Goal: Information Seeking & Learning: Learn about a topic

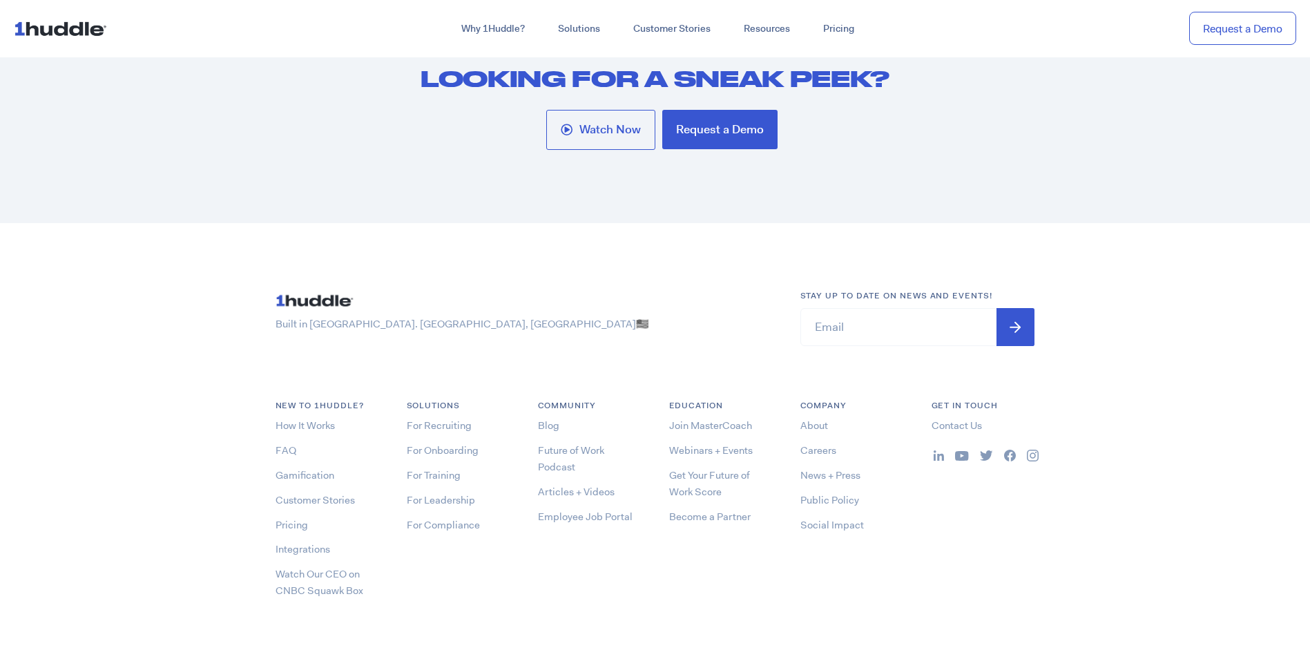
scroll to position [7430, 0]
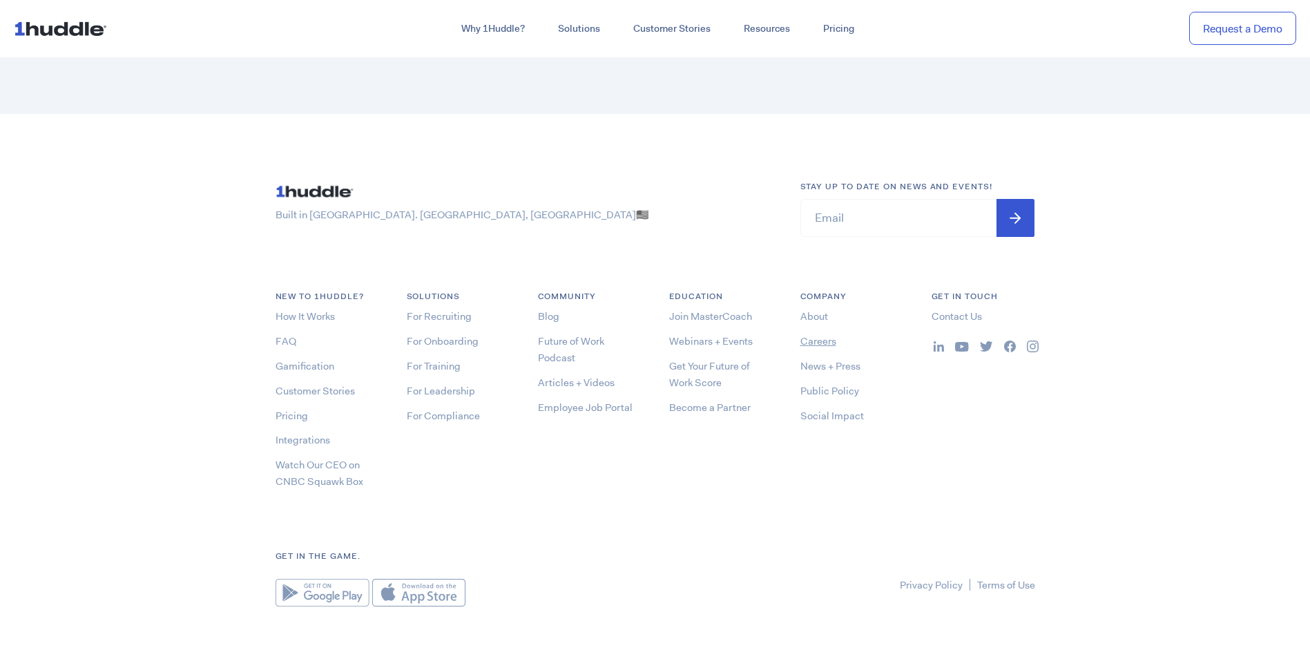
drag, startPoint x: 817, startPoint y: 285, endPoint x: 830, endPoint y: 304, distance: 22.8
click at [818, 309] on link "About" at bounding box center [815, 316] width 28 height 14
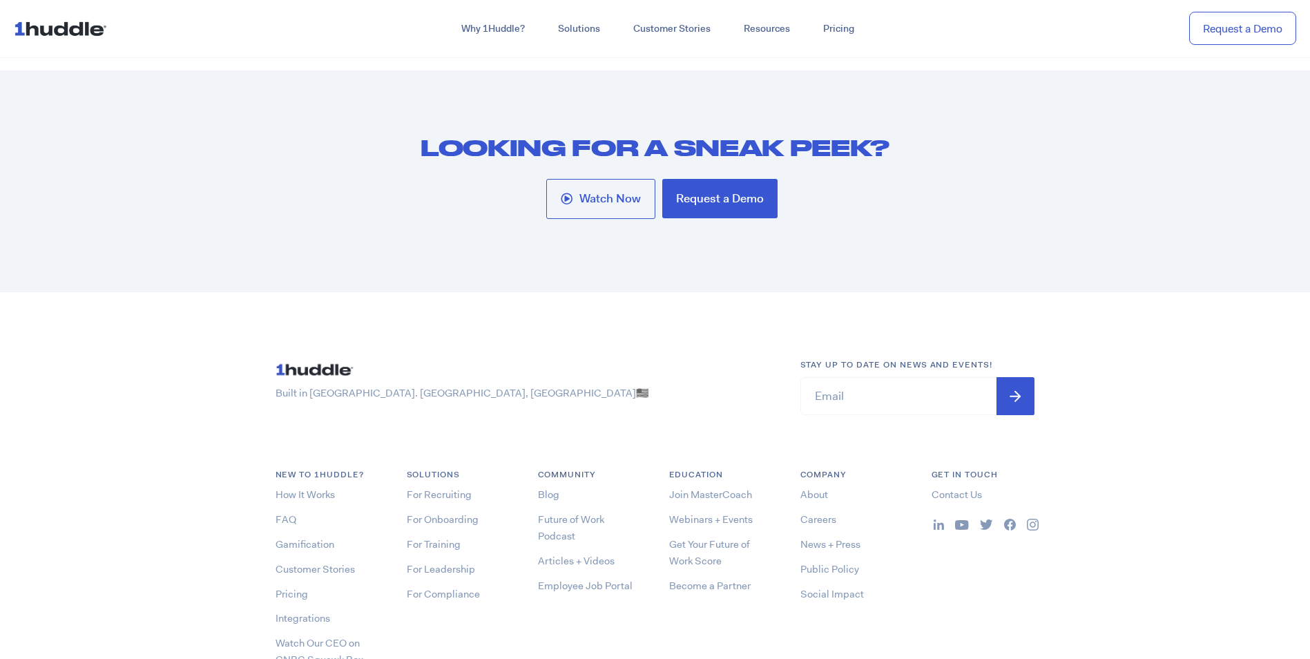
scroll to position [7430, 0]
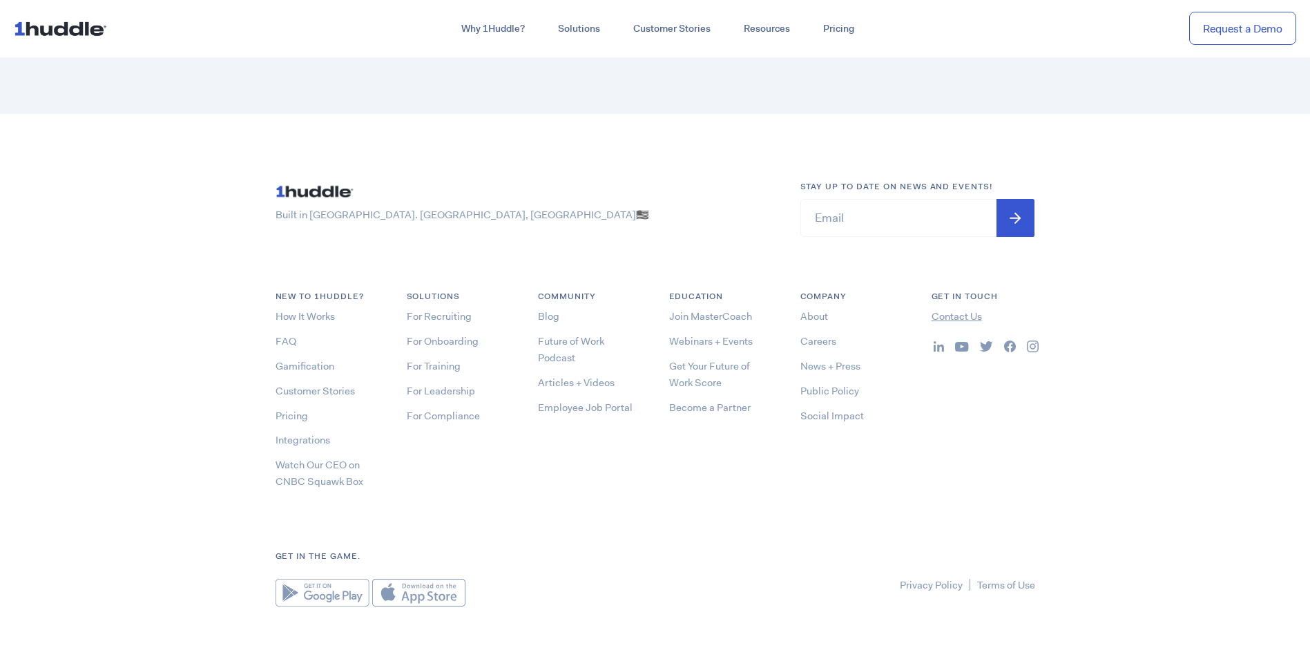
click at [948, 309] on link "Contact Us" at bounding box center [957, 316] width 50 height 14
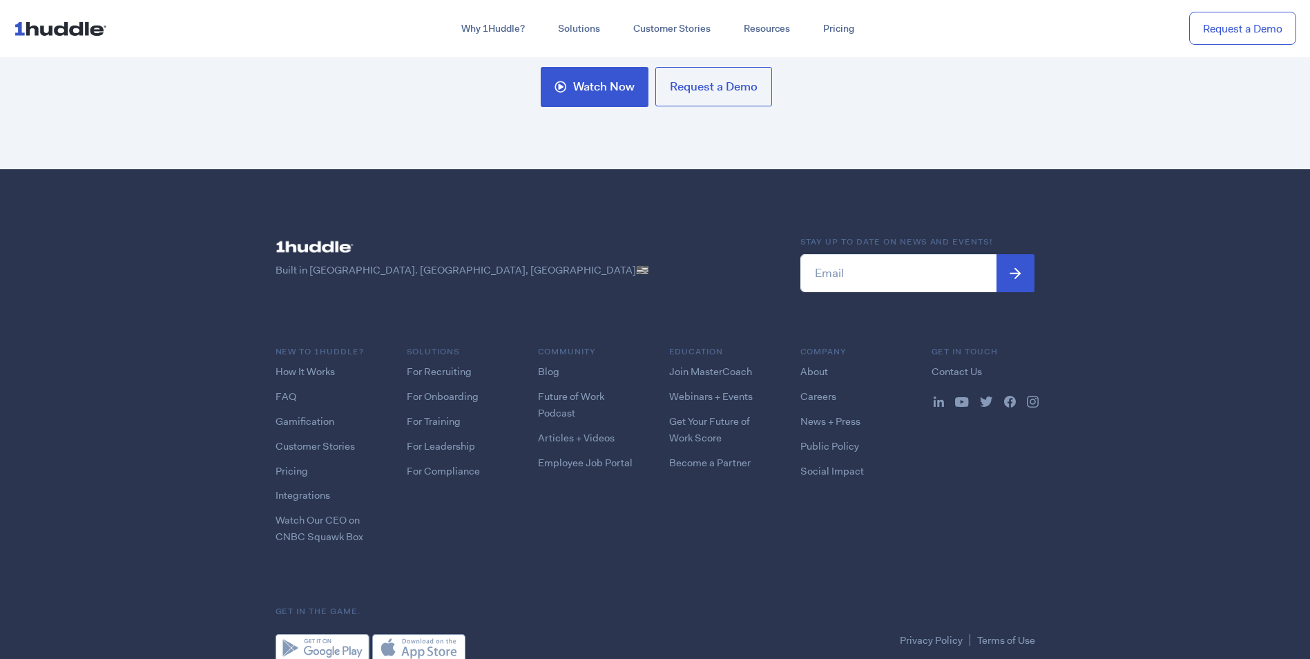
scroll to position [1812, 0]
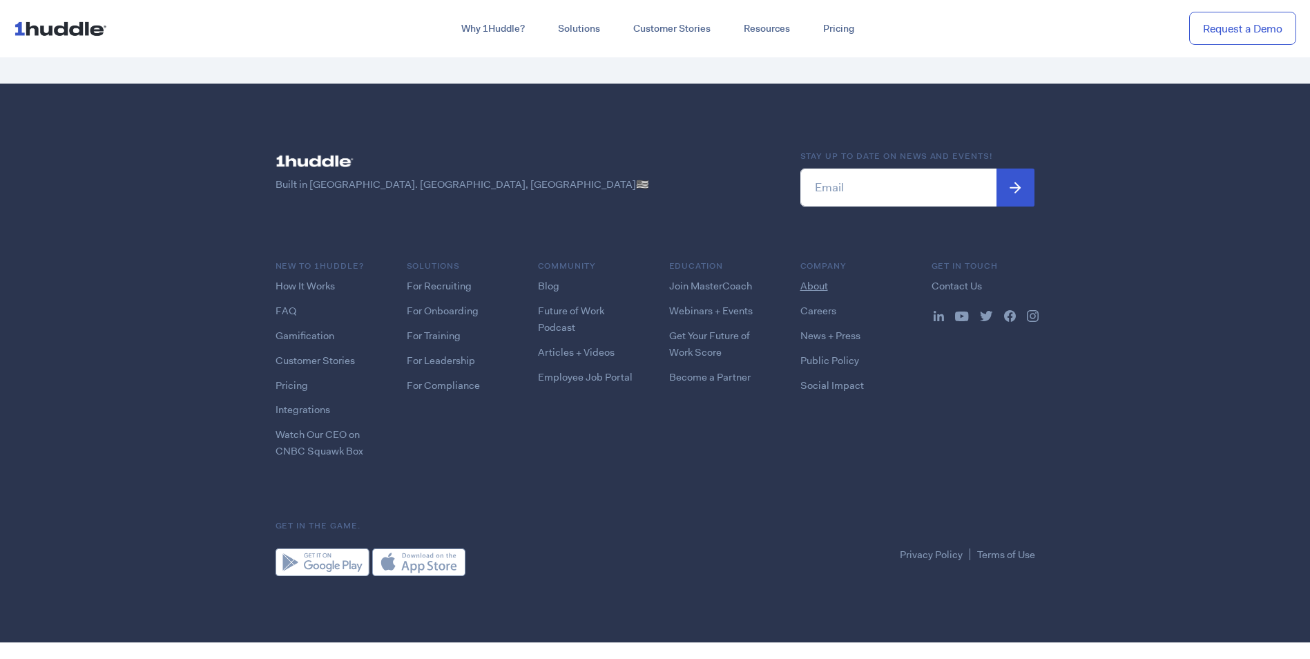
click at [819, 283] on link "About" at bounding box center [815, 286] width 28 height 14
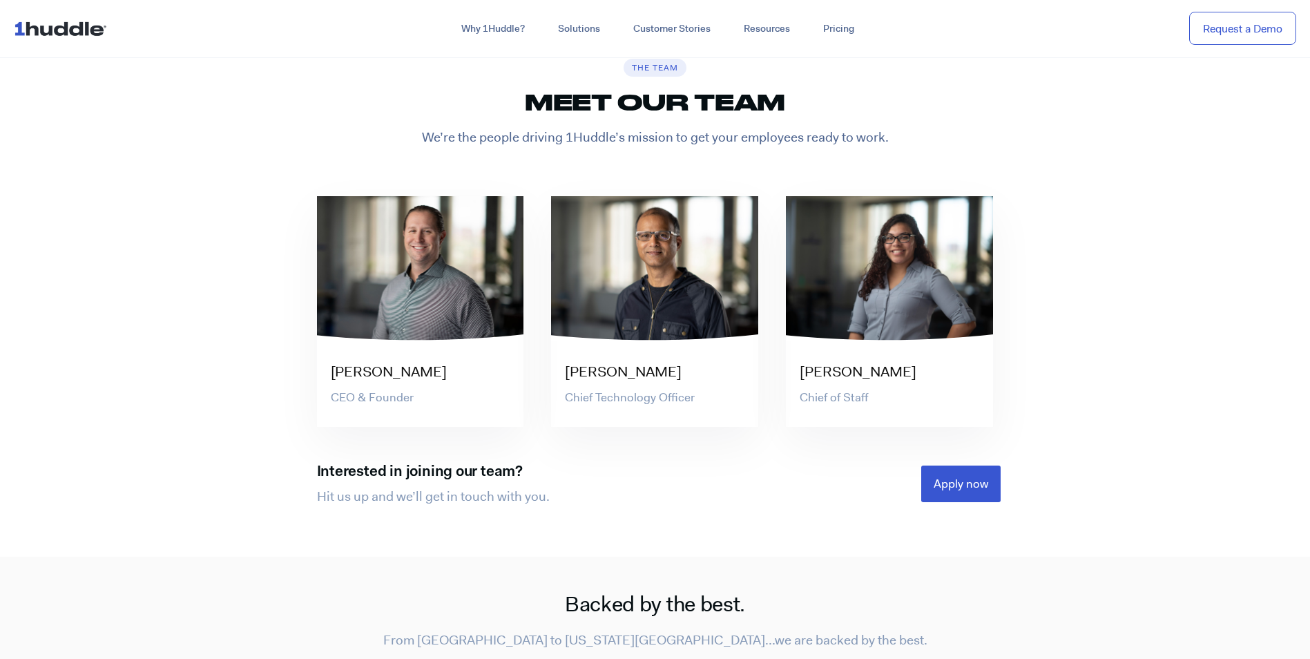
scroll to position [2763, 0]
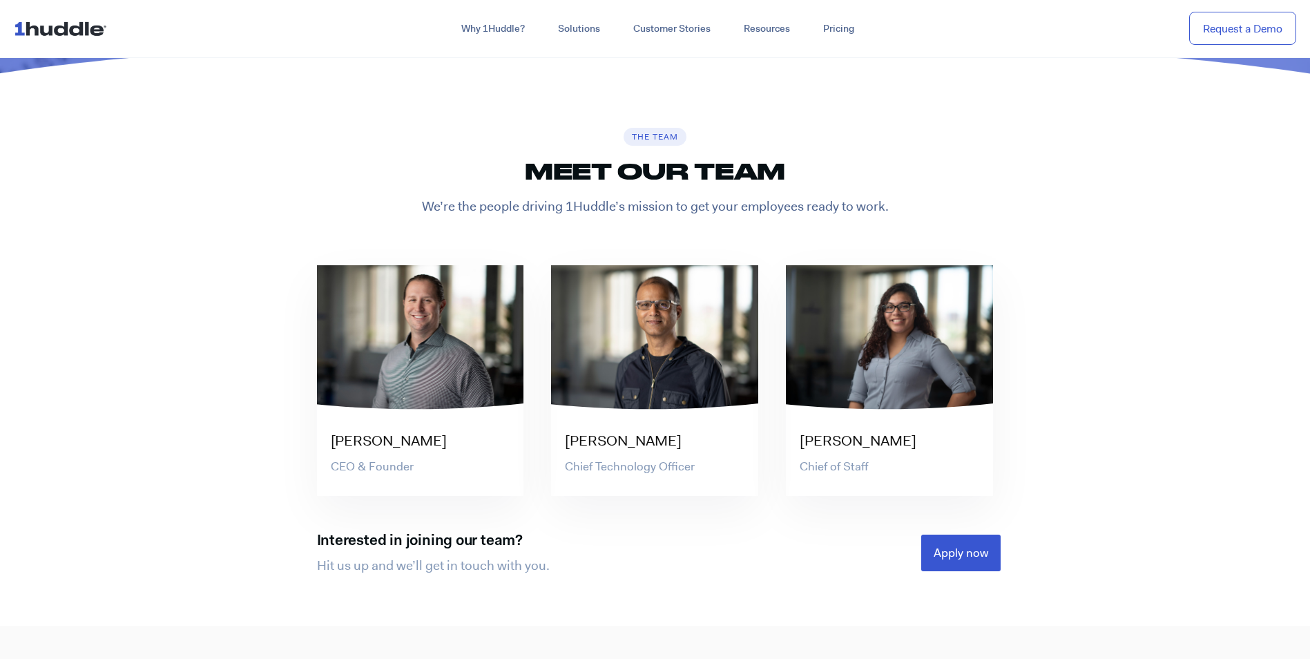
click at [1211, 436] on section "The Team Meet our team We’re the people driving 1Huddle’s mission to get your e…" at bounding box center [655, 352] width 1310 height 550
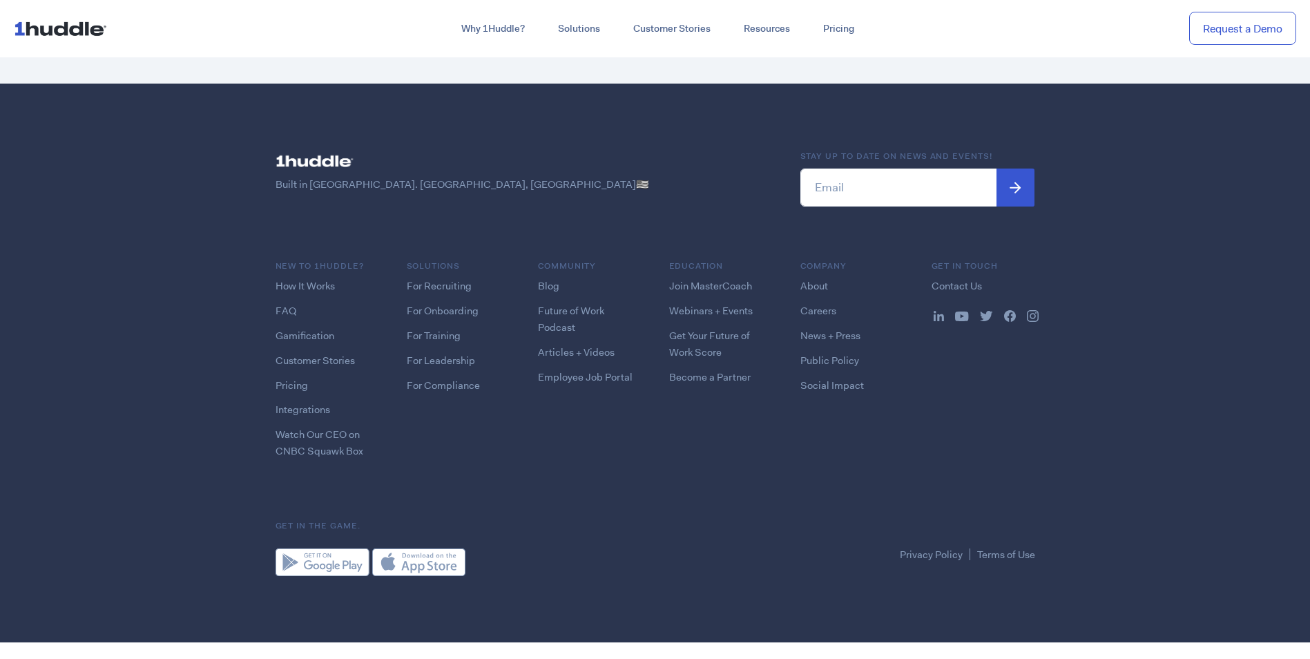
scroll to position [1812, 0]
click at [814, 281] on link "About" at bounding box center [815, 286] width 28 height 14
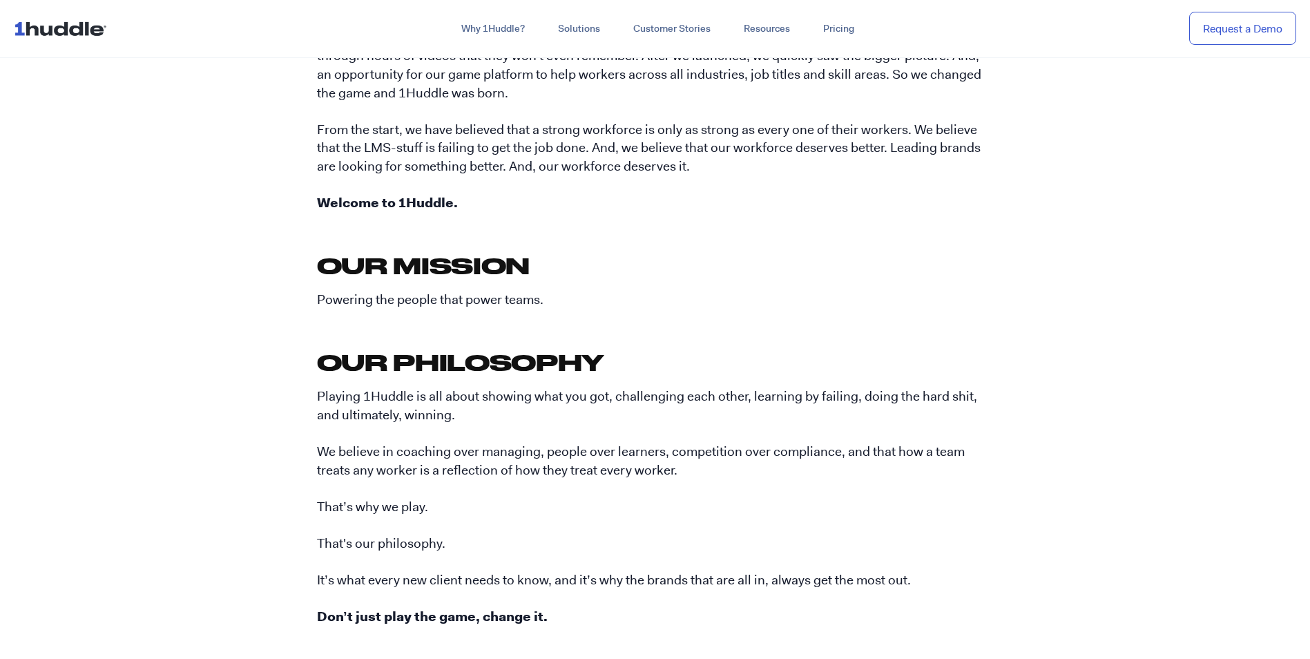
scroll to position [345, 0]
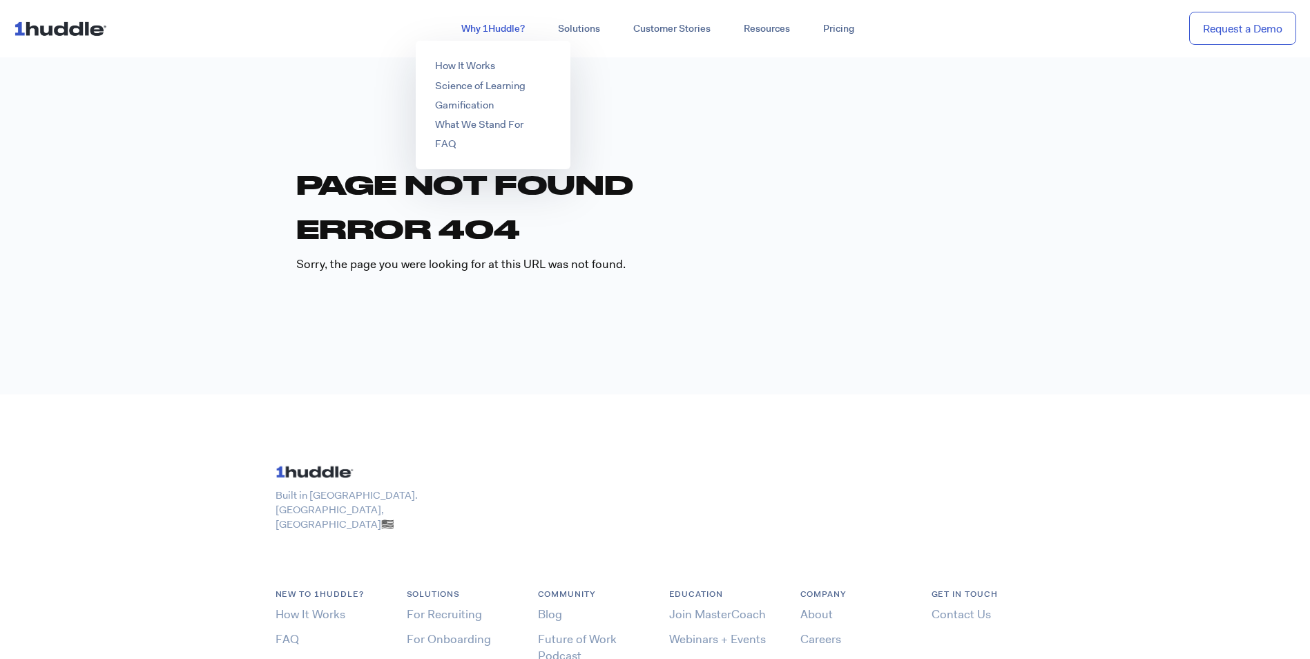
click at [475, 25] on link "Why 1Huddle?" at bounding box center [493, 29] width 97 height 25
click at [465, 65] on link "How It Works" at bounding box center [465, 66] width 60 height 14
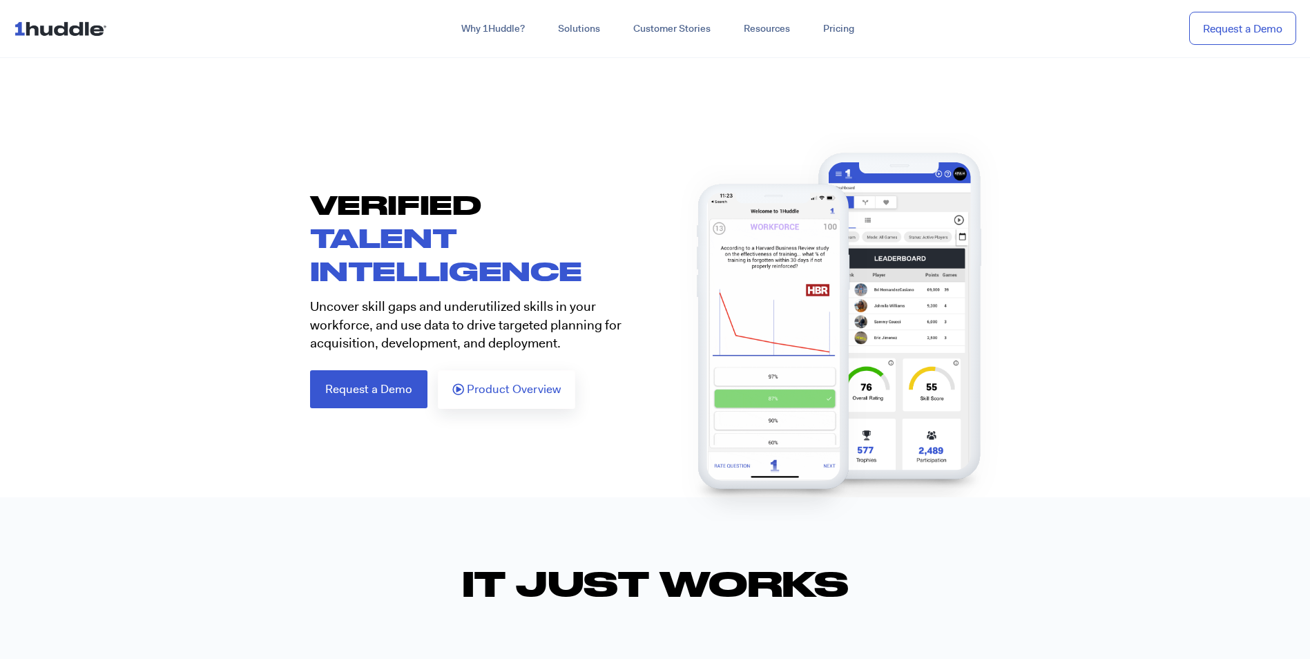
click at [154, 355] on section "VERIFIED TALENT INTELLIGENCE Uncover skill gaps and underutilized skills in you…" at bounding box center [655, 298] width 1310 height 221
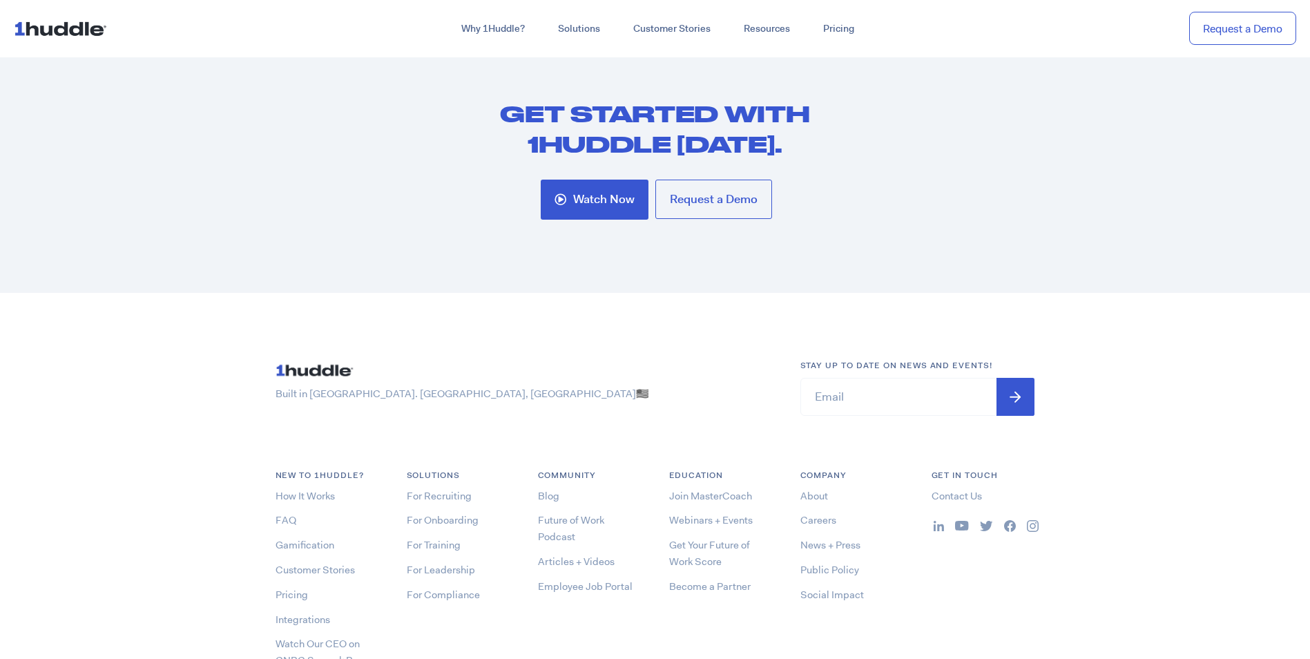
scroll to position [5597, 0]
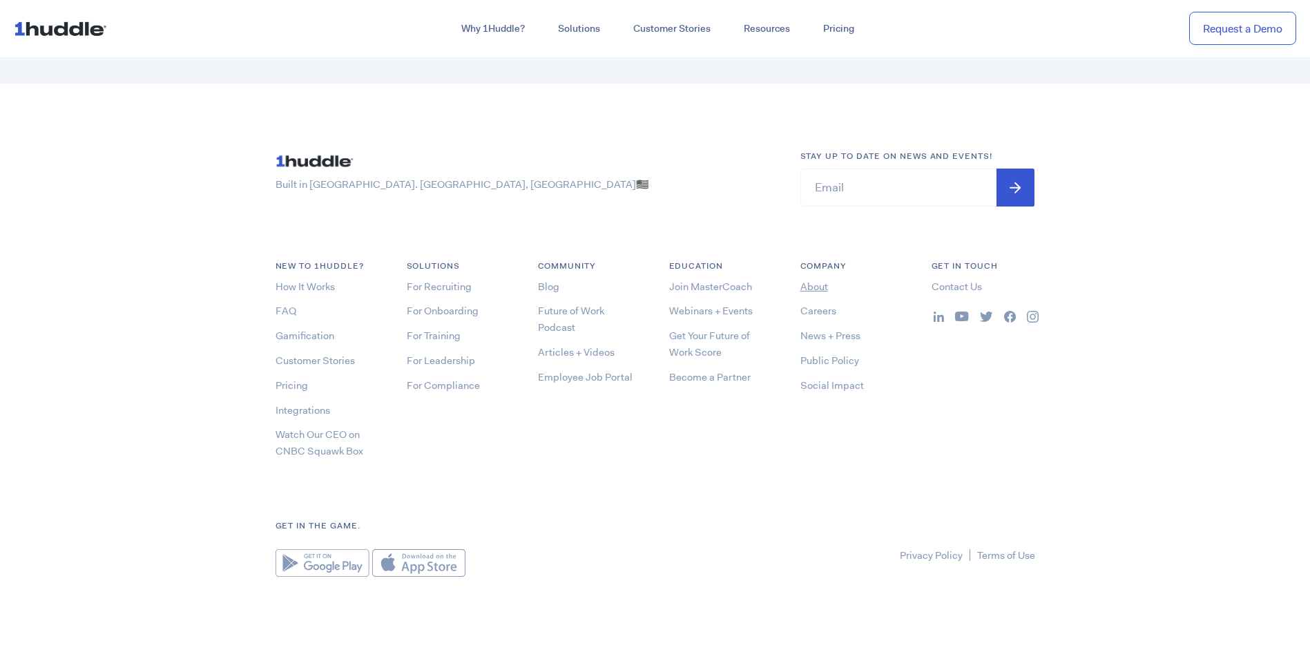
click at [813, 286] on link "About" at bounding box center [815, 287] width 28 height 14
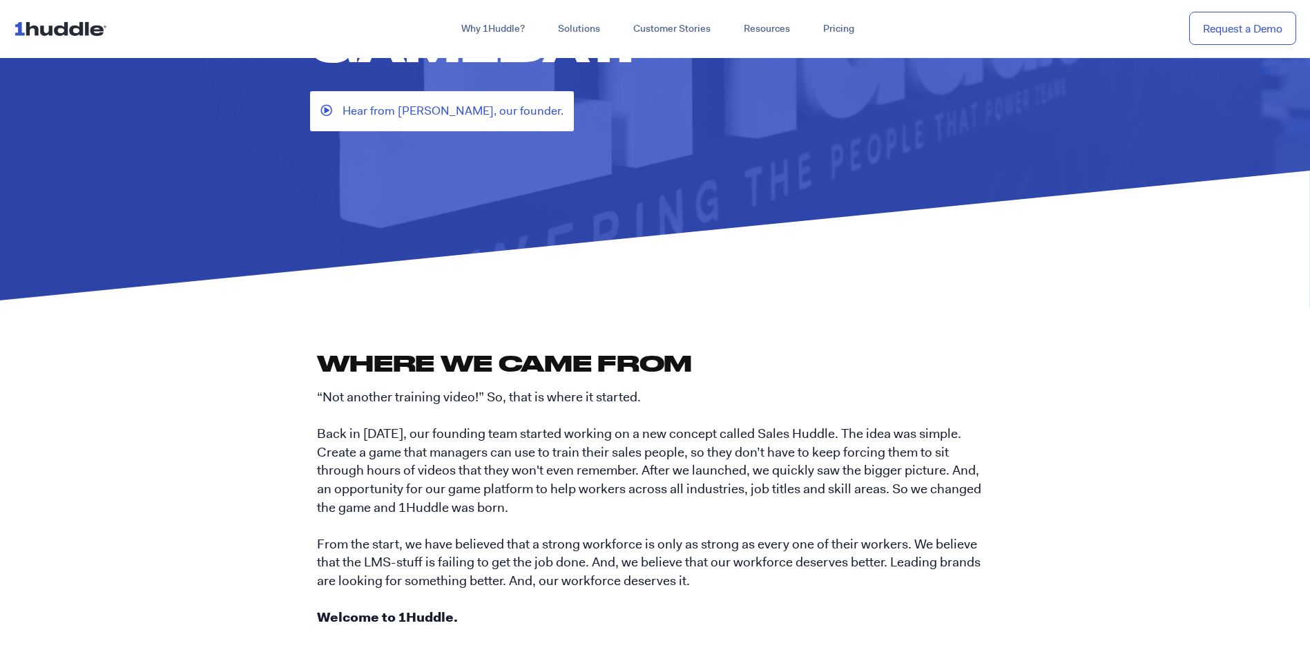
scroll to position [276, 0]
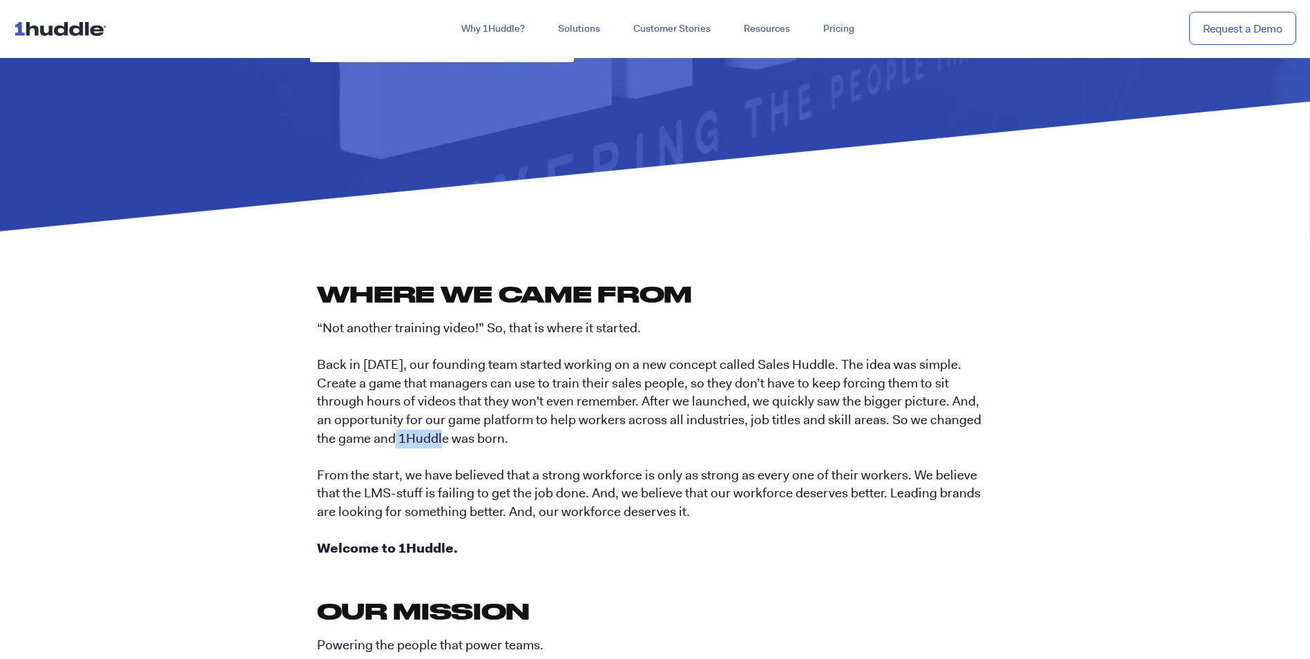
drag, startPoint x: 367, startPoint y: 437, endPoint x: 318, endPoint y: 432, distance: 48.5
click at [318, 432] on p "“Not another training video!” So, that is where it started. Back in 2015, our f…" at bounding box center [655, 438] width 677 height 239
click at [232, 457] on section "Where we came from “Not another training video!” So, that is where it started. …" at bounding box center [655, 631] width 1310 height 784
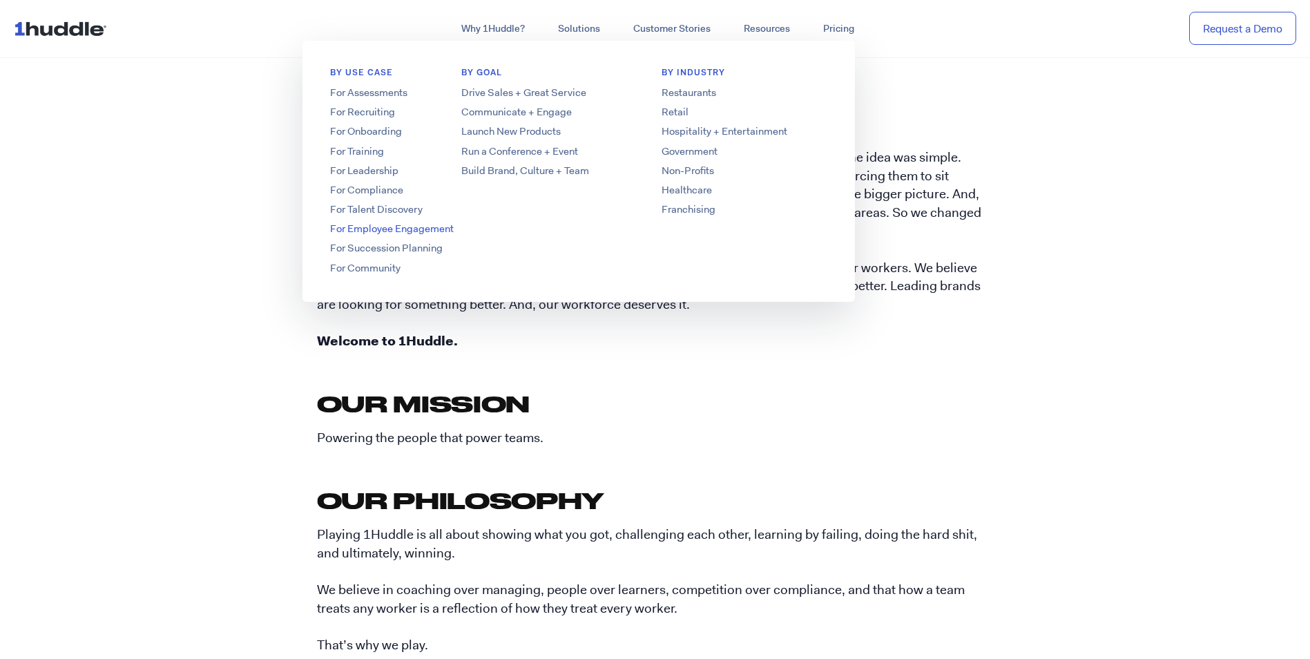
scroll to position [760, 0]
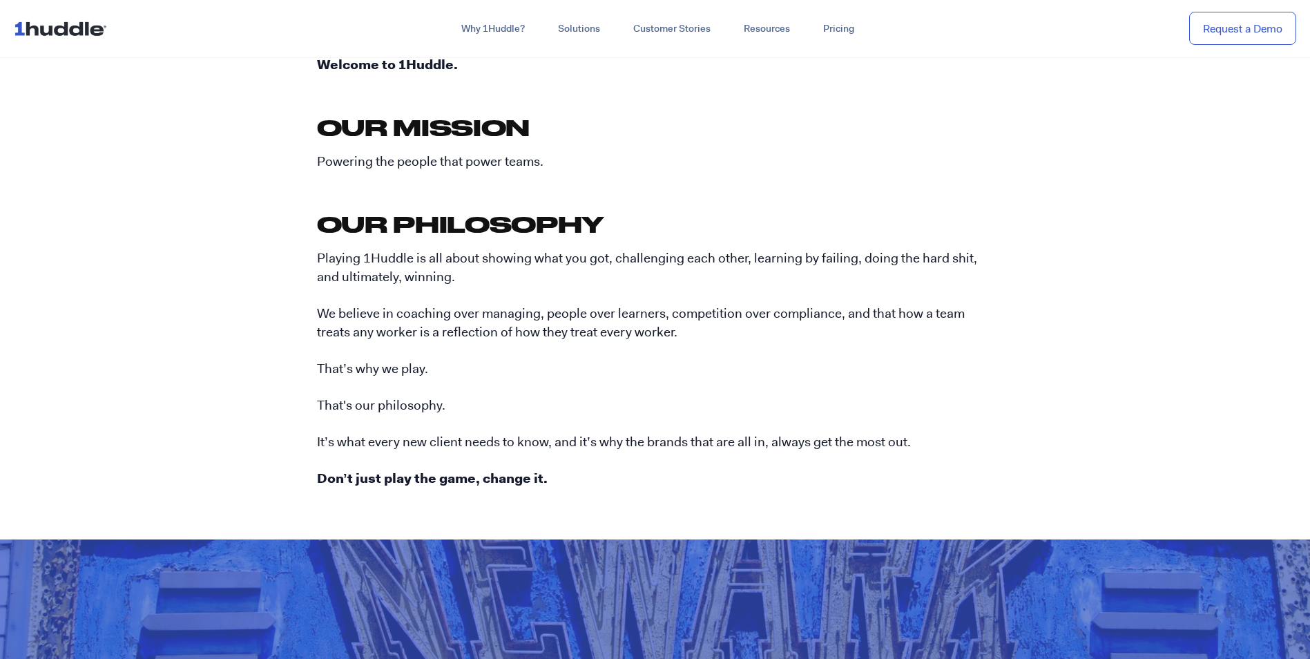
click at [1082, 186] on section "Where we came from “Not another training video!” So, that is where it started. …" at bounding box center [655, 147] width 1310 height 784
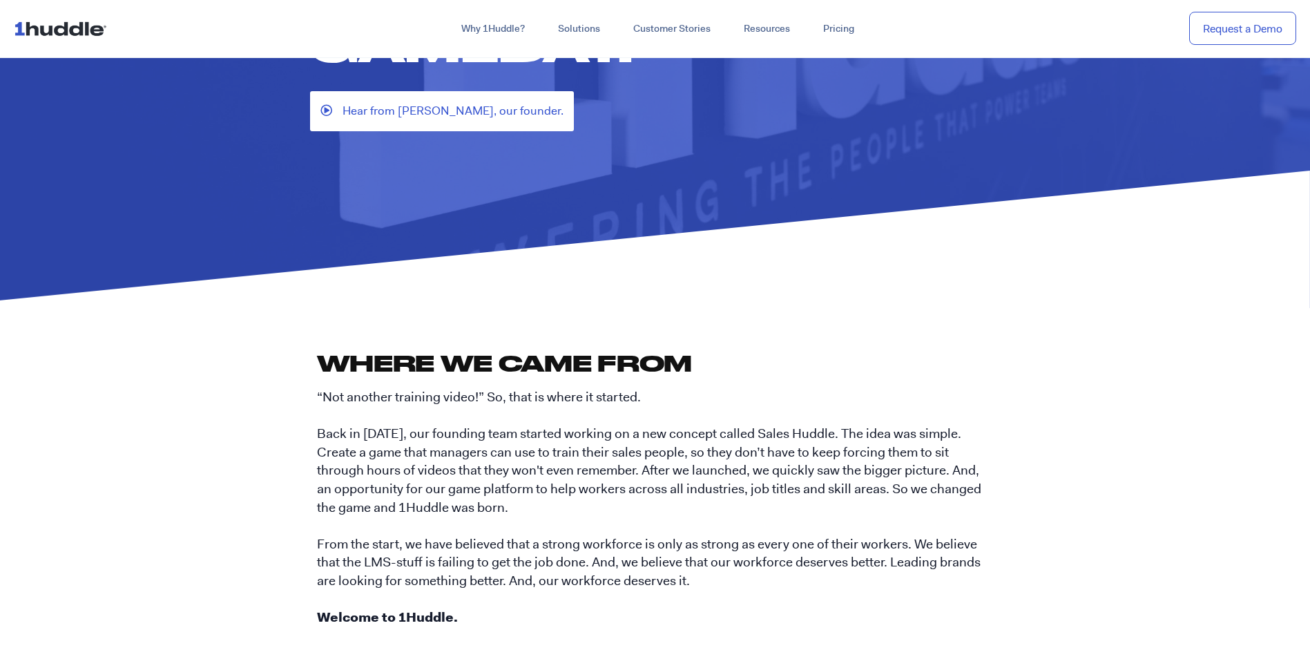
scroll to position [345, 0]
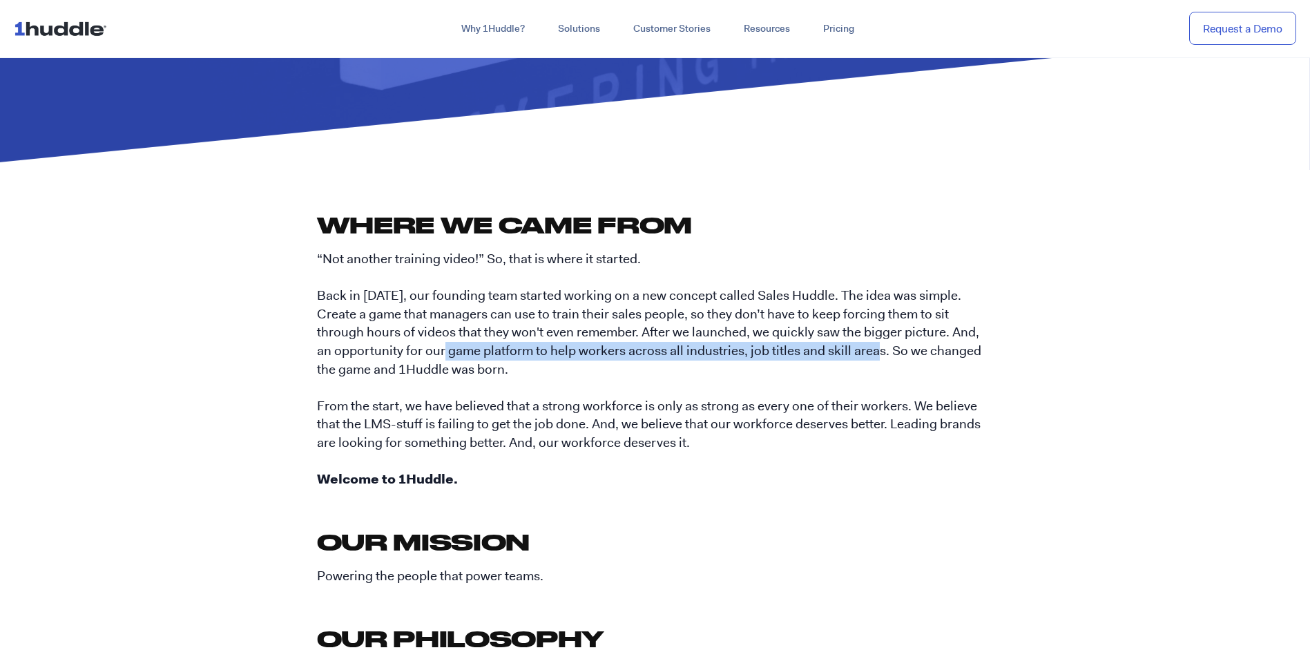
drag, startPoint x: 359, startPoint y: 352, endPoint x: 789, endPoint y: 353, distance: 429.6
click at [789, 353] on p "“Not another training video!” So, that is where it started. Back in 2015, our f…" at bounding box center [655, 369] width 677 height 239
copy p "game platform to help workers across all industries, job titles and skill areas"
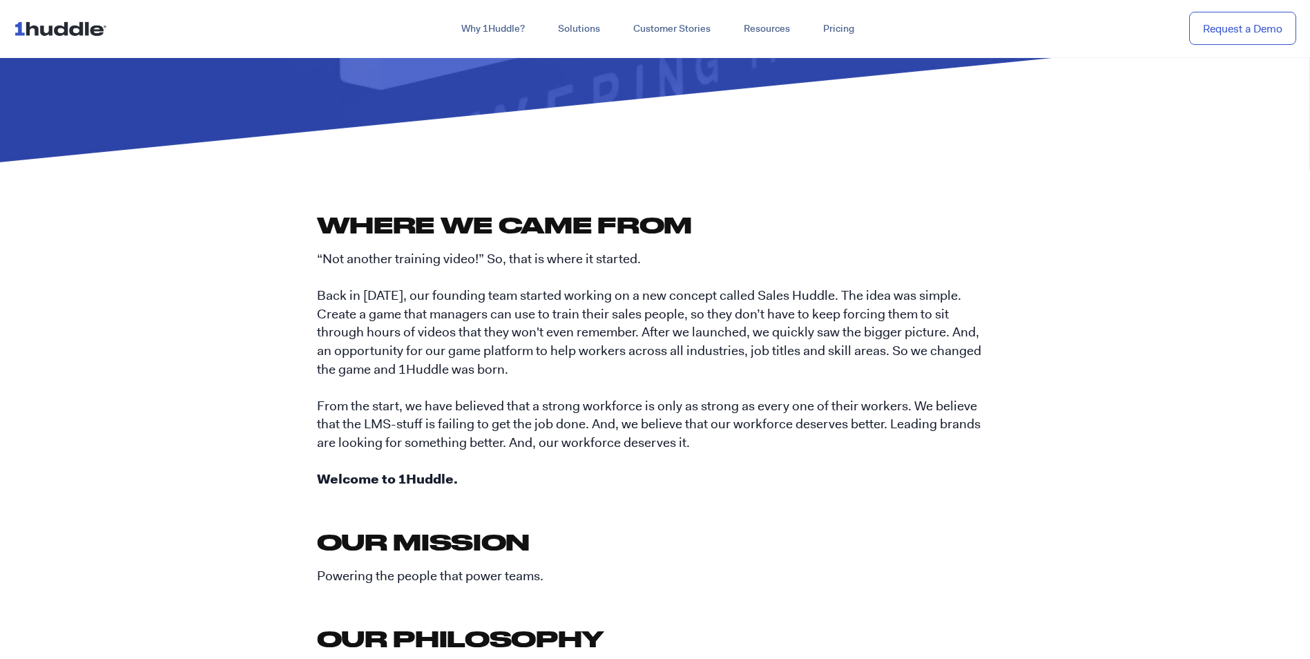
click at [629, 371] on p "“Not another training video!” So, that is where it started. Back in 2015, our f…" at bounding box center [655, 369] width 677 height 239
drag, startPoint x: 531, startPoint y: 317, endPoint x: 796, endPoint y: 319, distance: 265.2
click at [796, 319] on p "“Not another training video!” So, that is where it started. Back in 2015, our f…" at bounding box center [655, 369] width 677 height 239
click at [653, 405] on p "“Not another training video!” So, that is where it started. Back in 2015, our f…" at bounding box center [655, 369] width 677 height 239
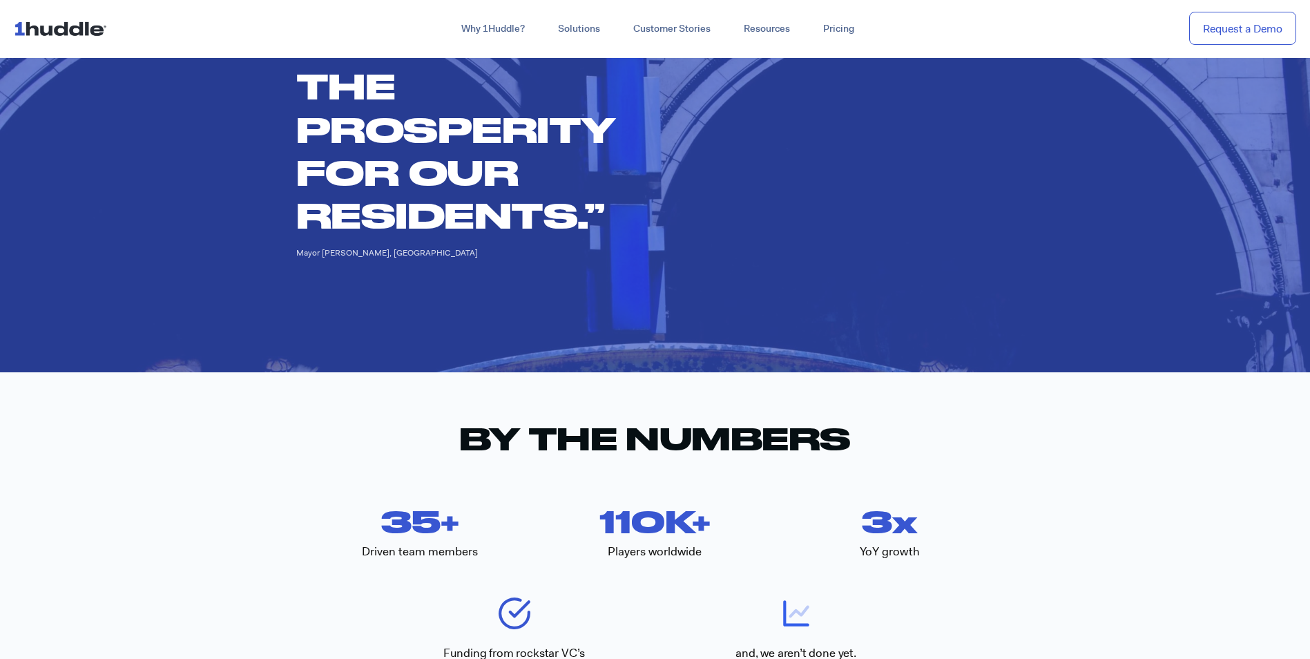
scroll to position [1450, 0]
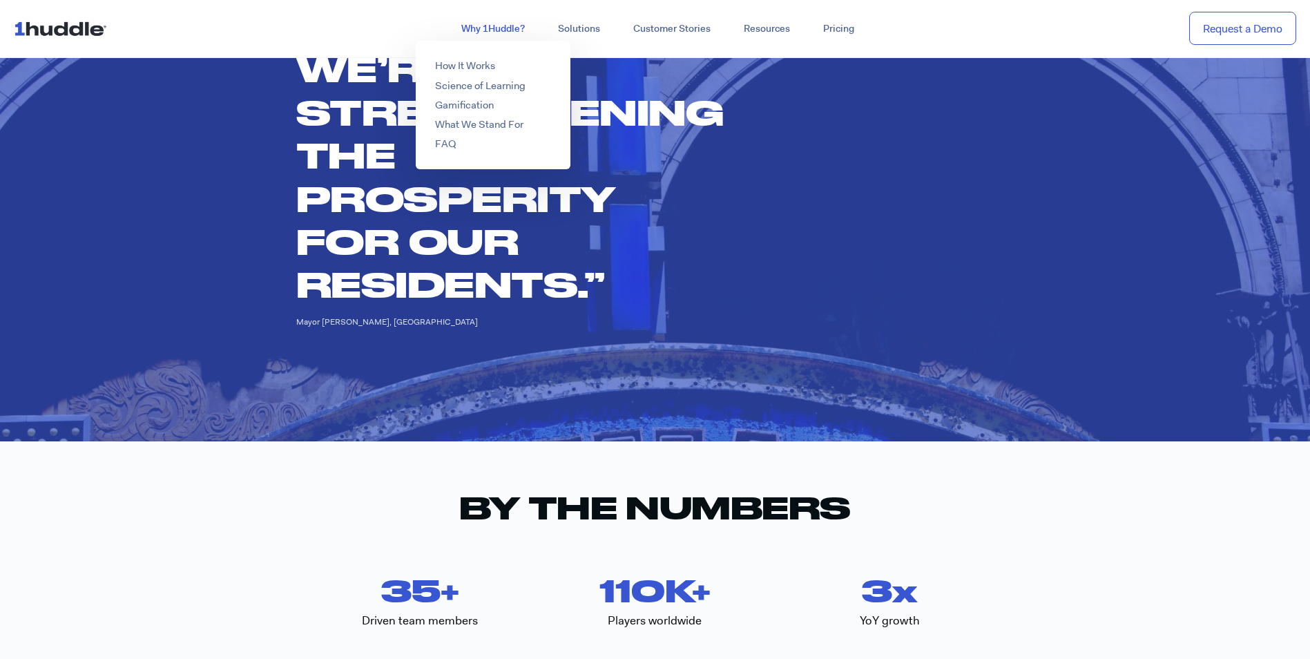
click at [506, 26] on link "Why 1Huddle?" at bounding box center [493, 29] width 97 height 25
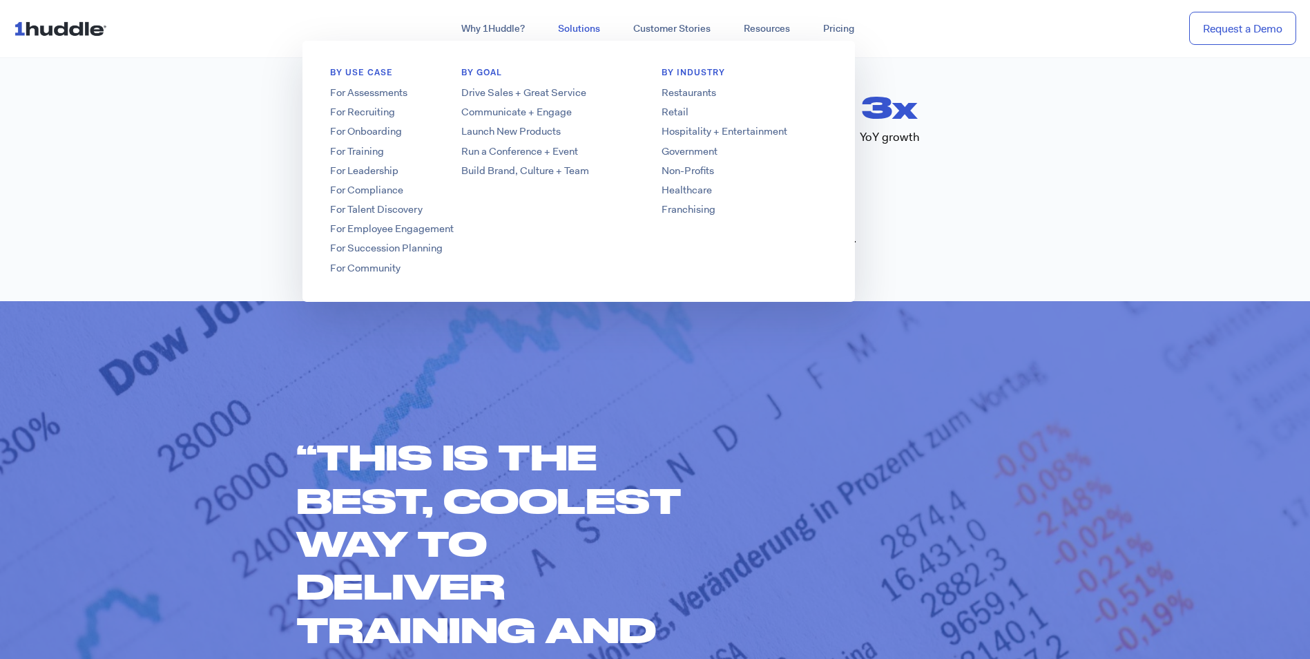
scroll to position [1796, 0]
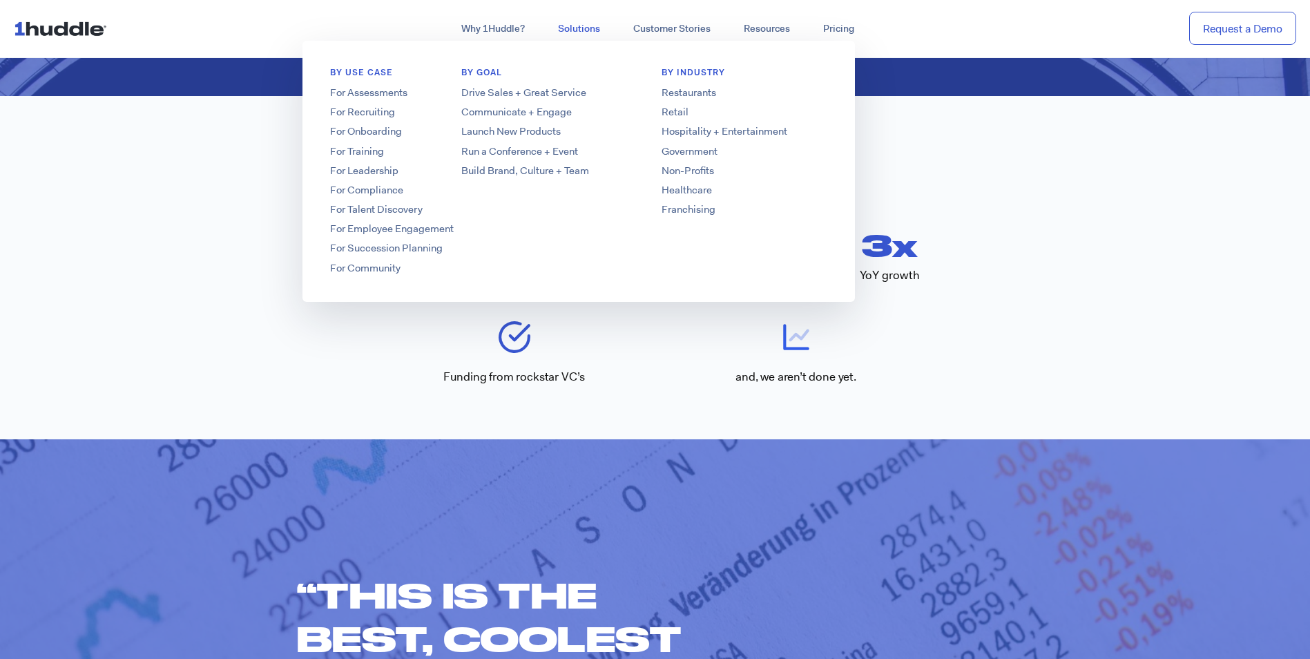
click at [568, 23] on link "Solutions" at bounding box center [579, 29] width 75 height 25
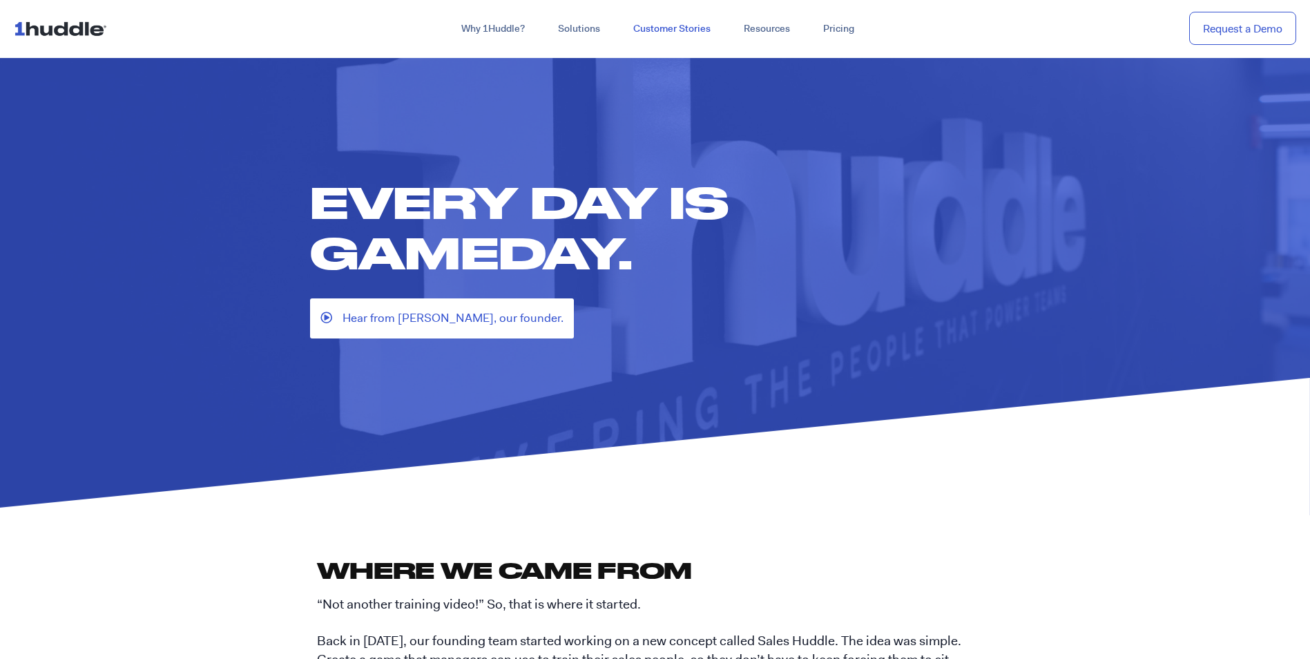
click at [663, 31] on link "Customer Stories" at bounding box center [672, 29] width 111 height 25
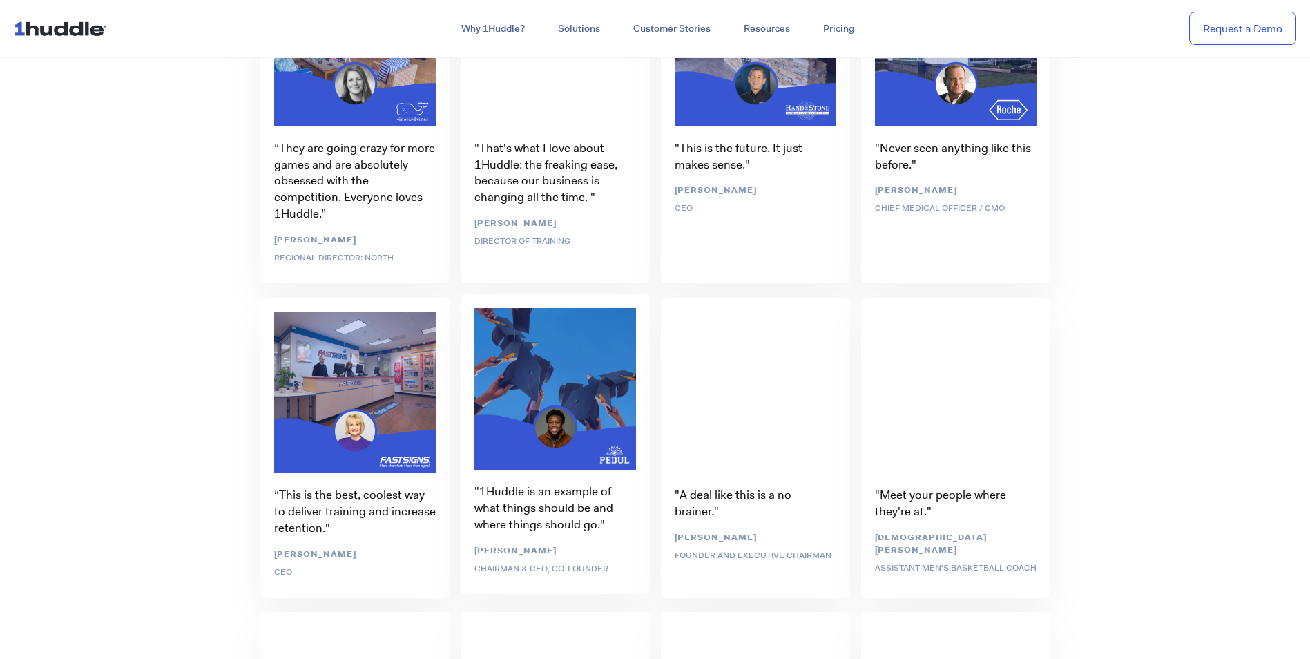
scroll to position [4559, 0]
